Goal: Task Accomplishment & Management: Complete application form

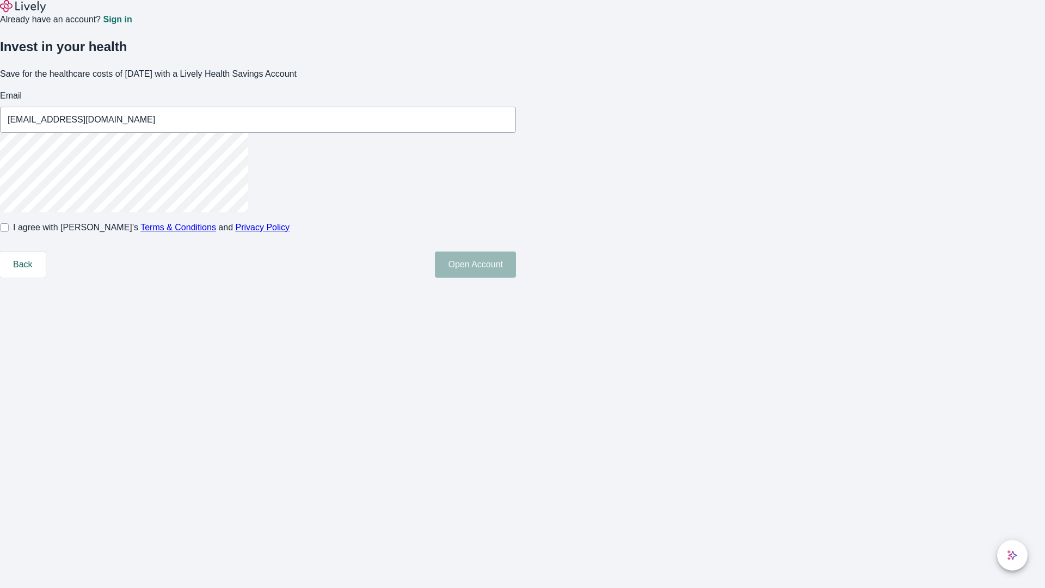
click at [9, 232] on input "I agree with Lively’s Terms & Conditions and Privacy Policy" at bounding box center [4, 227] width 9 height 9
checkbox input "true"
click at [516, 278] on button "Open Account" at bounding box center [475, 264] width 81 height 26
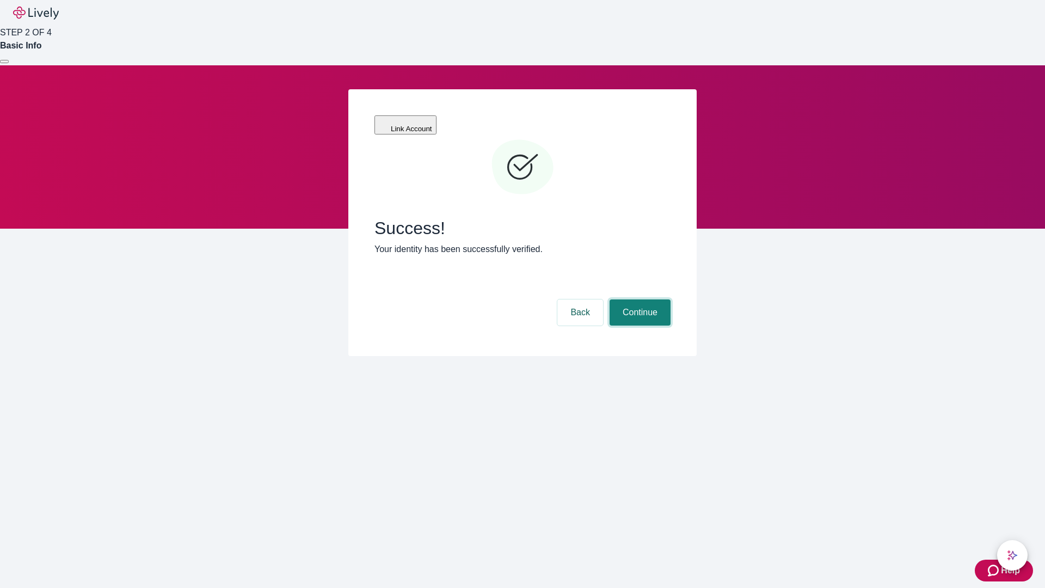
click at [638, 299] on button "Continue" at bounding box center [640, 312] width 61 height 26
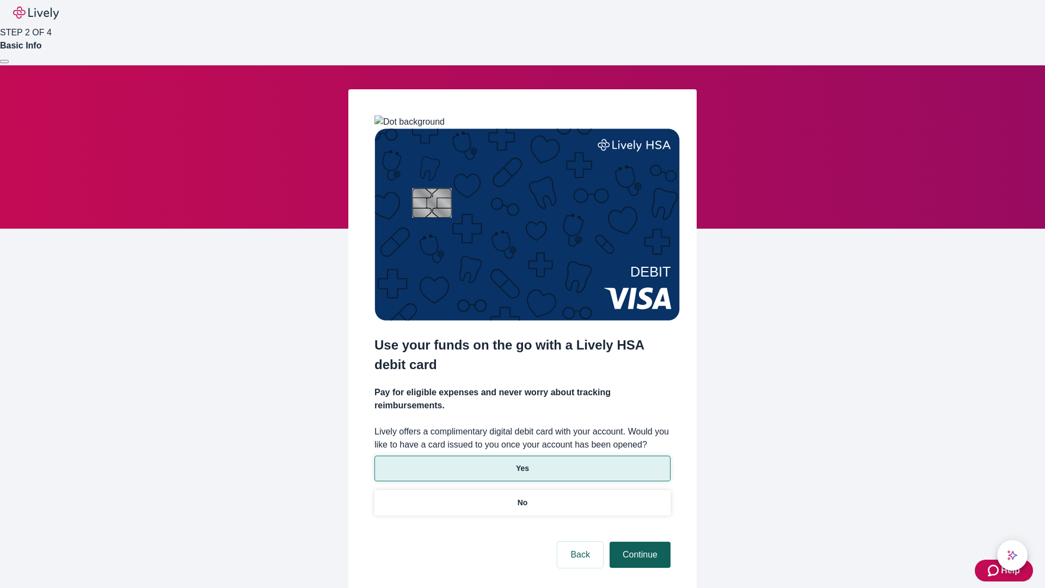
click at [522, 463] on p "Yes" at bounding box center [522, 468] width 13 height 11
click at [638, 542] on button "Continue" at bounding box center [640, 555] width 61 height 26
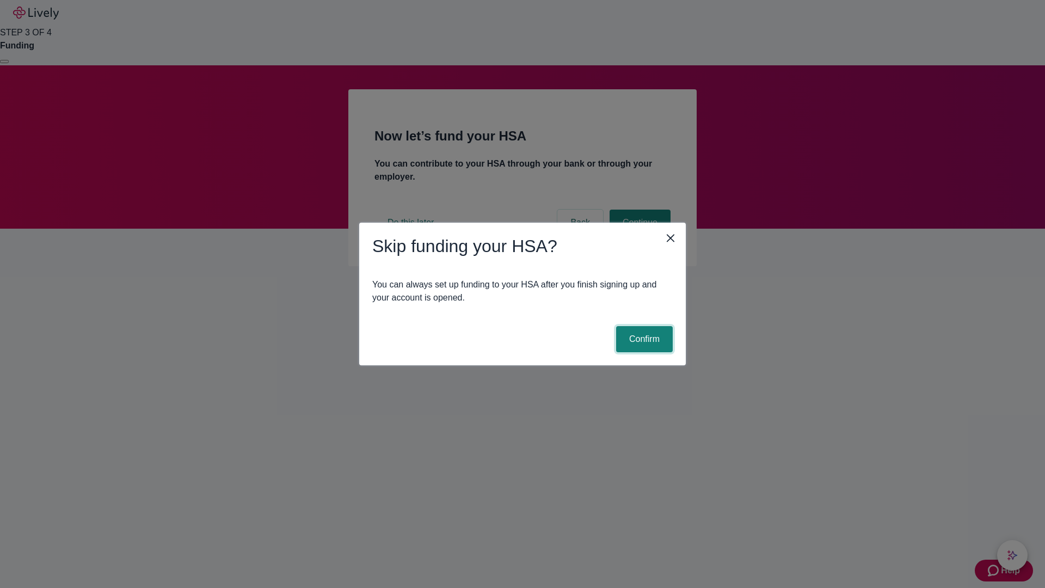
click at [643, 339] on button "Confirm" at bounding box center [644, 339] width 57 height 26
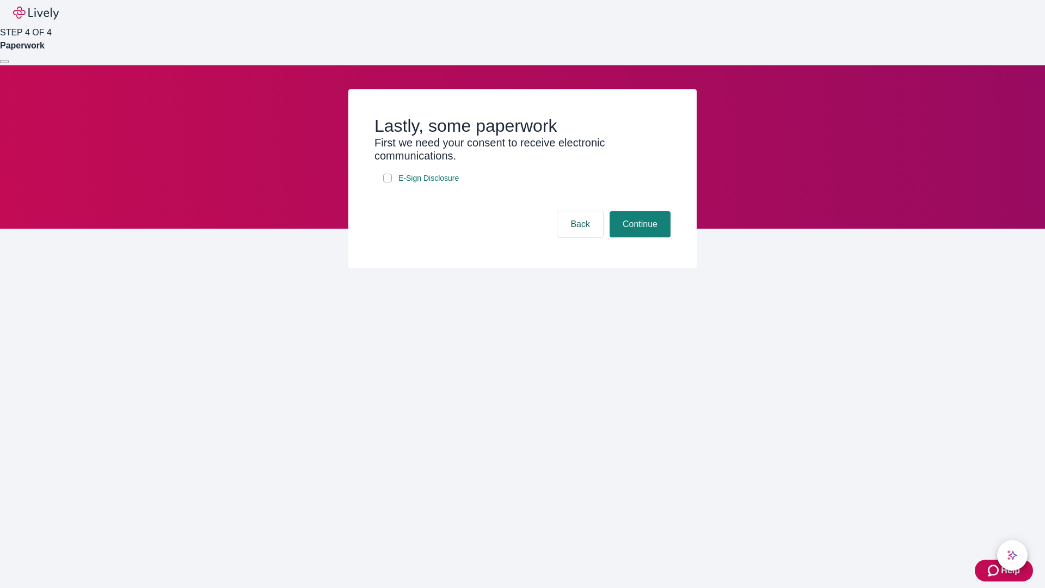
click at [388, 182] on input "E-Sign Disclosure" at bounding box center [387, 178] width 9 height 9
checkbox input "true"
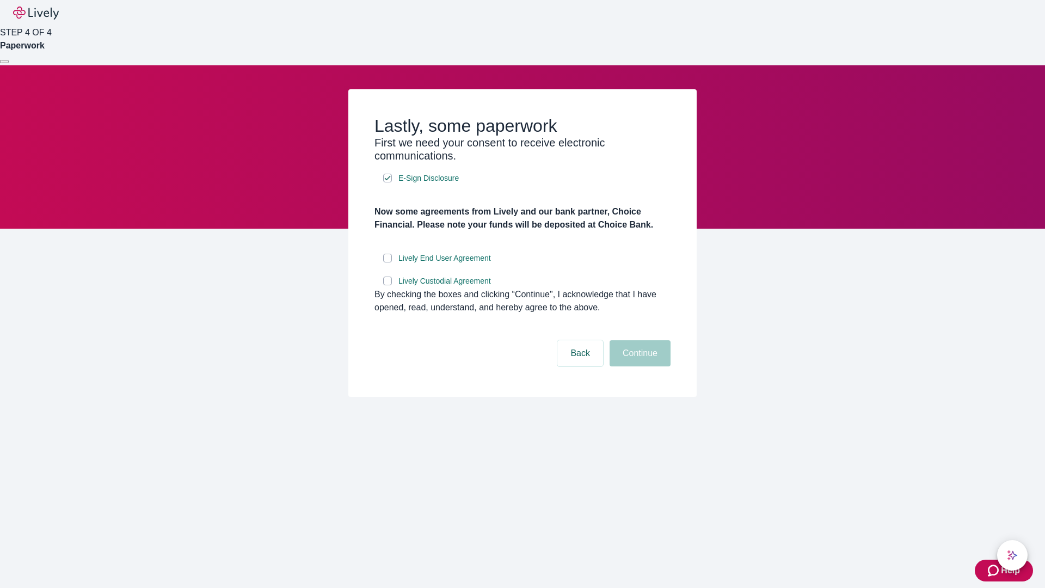
click at [388, 262] on input "Lively End User Agreement" at bounding box center [387, 258] width 9 height 9
checkbox input "true"
click at [388, 285] on input "Lively Custodial Agreement" at bounding box center [387, 280] width 9 height 9
checkbox input "true"
click at [638, 366] on button "Continue" at bounding box center [640, 353] width 61 height 26
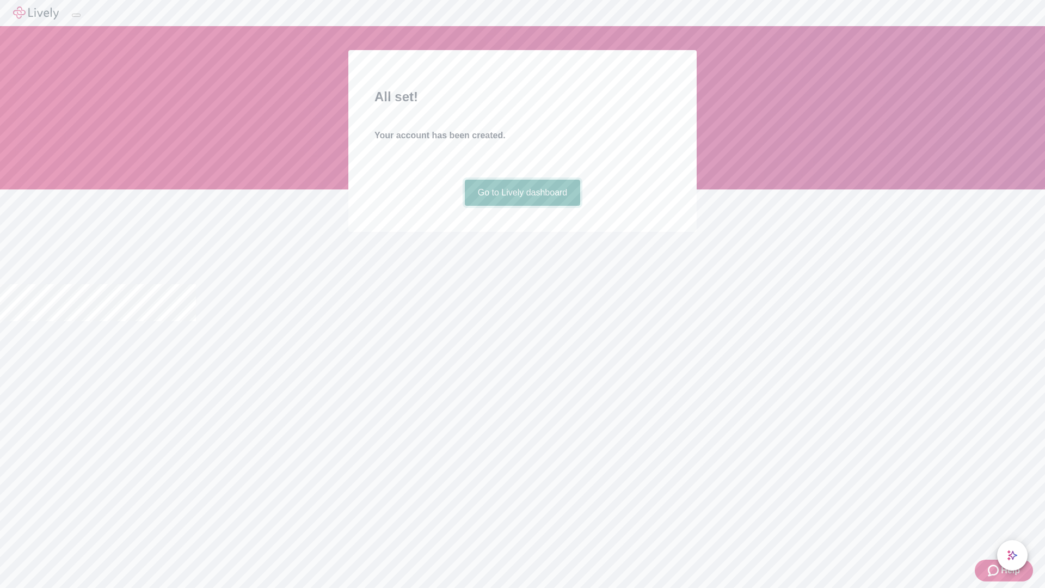
click at [522, 206] on link "Go to Lively dashboard" at bounding box center [523, 193] width 116 height 26
